Goal: Check status

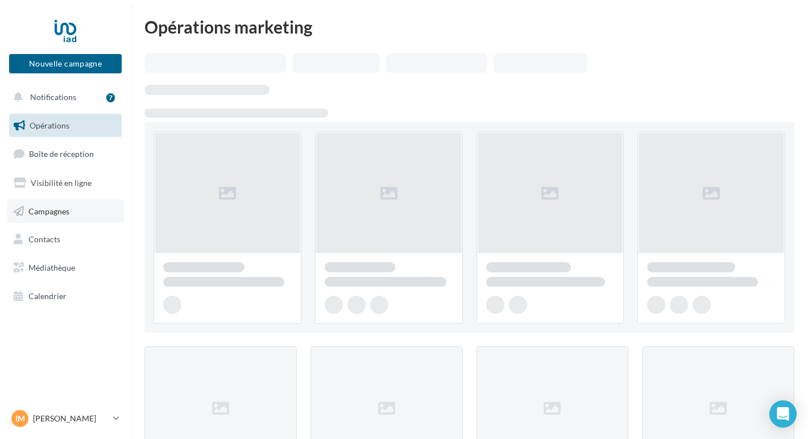
click at [61, 215] on span "Campagnes" at bounding box center [48, 211] width 41 height 10
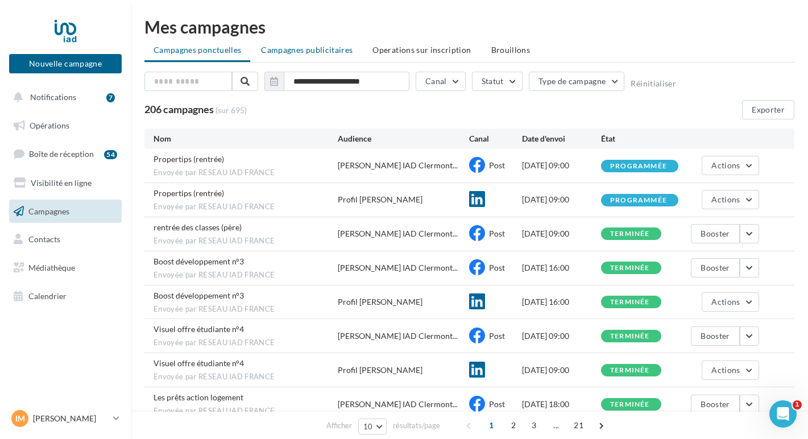
click at [304, 51] on span "Campagnes publicitaires" at bounding box center [307, 50] width 92 height 10
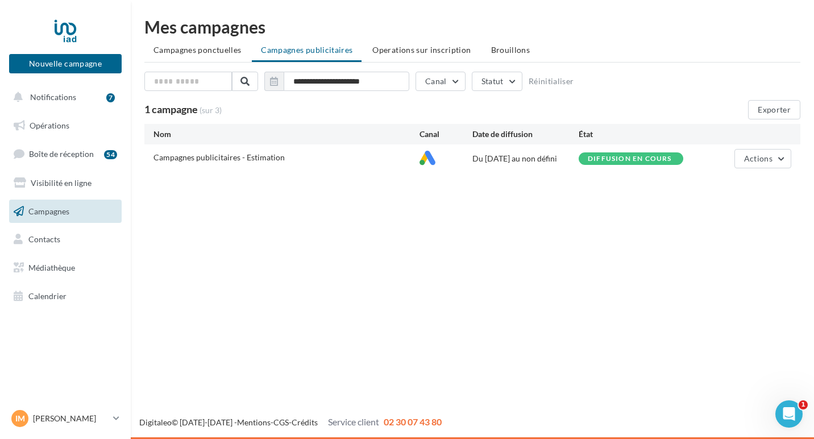
click at [239, 159] on span "Campagnes publicitaires - Estimation" at bounding box center [218, 157] width 131 height 10
click at [775, 163] on button "Actions" at bounding box center [762, 158] width 57 height 19
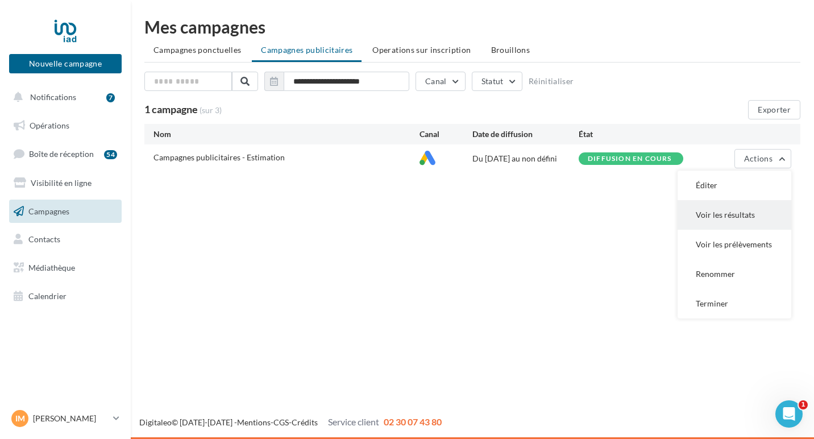
click at [750, 218] on button "Voir les résultats" at bounding box center [735, 215] width 114 height 30
